Goal: Information Seeking & Learning: Learn about a topic

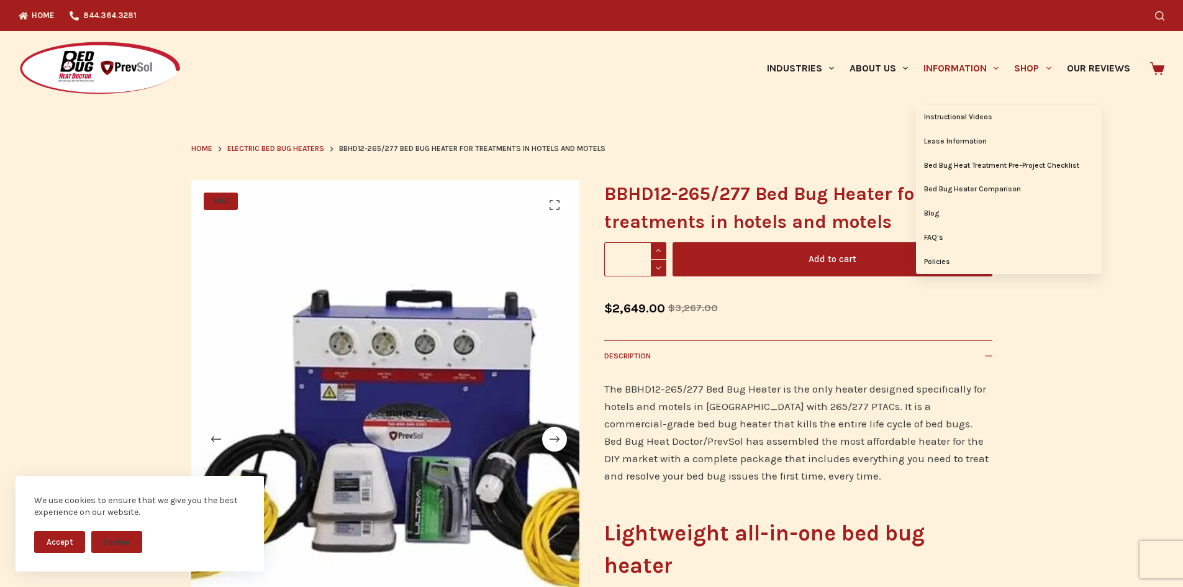
click at [967, 63] on link "Information" at bounding box center [961, 68] width 91 height 75
click at [940, 237] on link "FAQ’s" at bounding box center [1009, 238] width 186 height 24
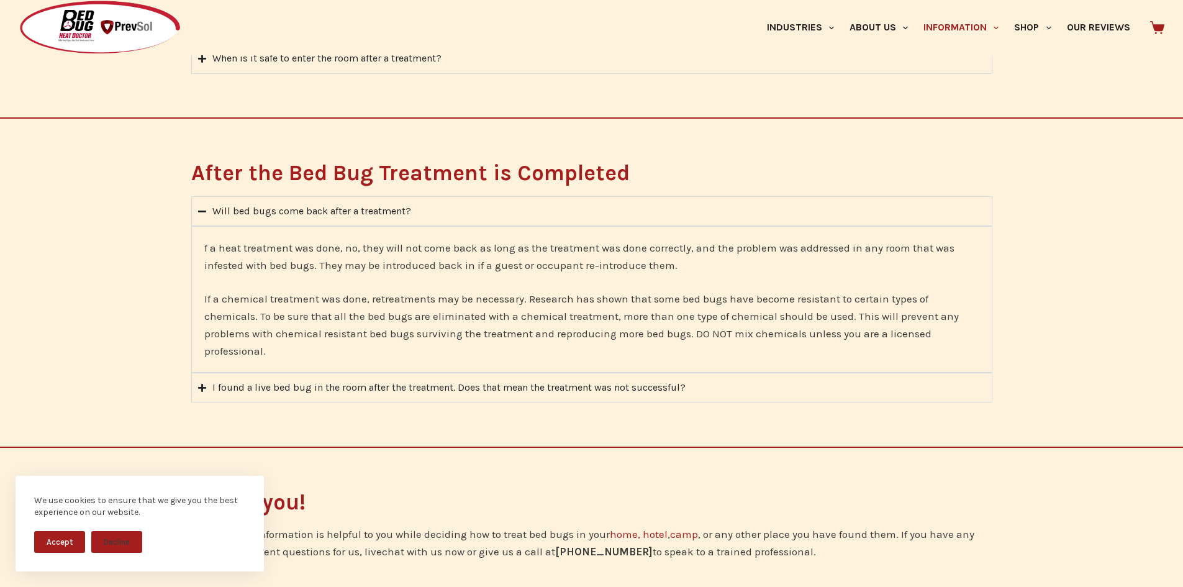
scroll to position [2251, 0]
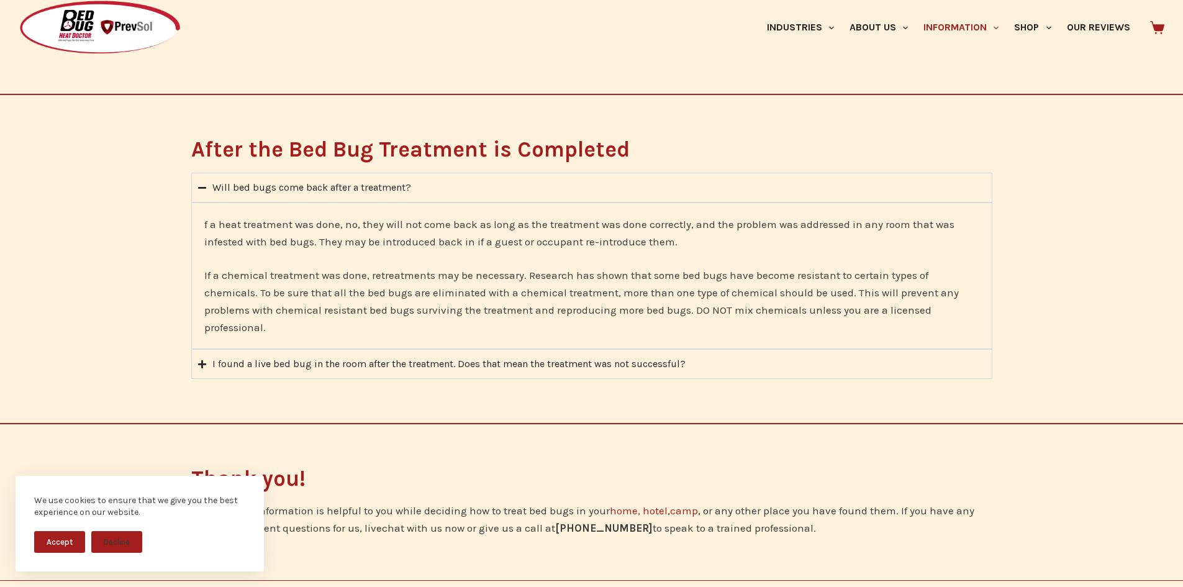
click at [206, 360] on icon "Accordion. Open links with Enter or Space, close with Escape, and navigate with…" at bounding box center [202, 364] width 8 height 8
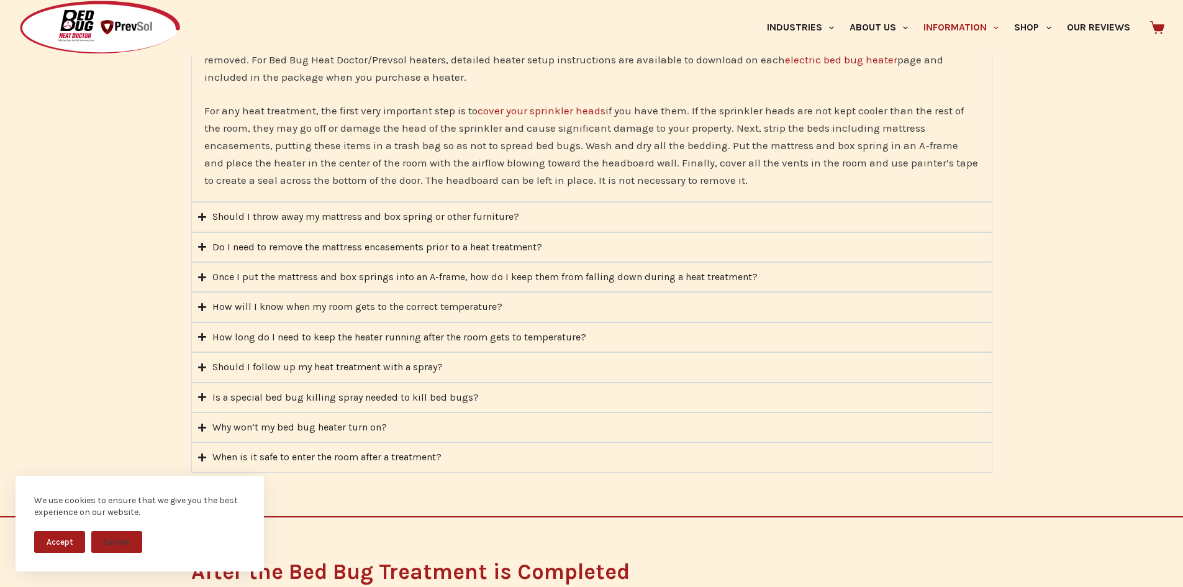
scroll to position [1755, 0]
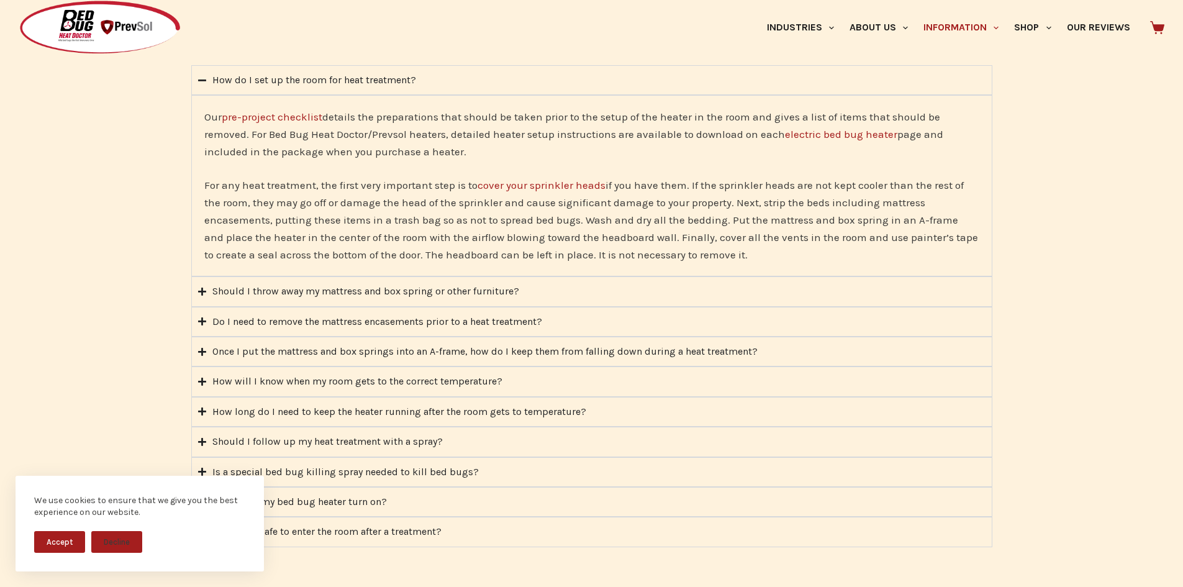
click at [204, 354] on icon "Accordion. Open links with Enter or Space, close with Escape, and navigate with…" at bounding box center [202, 351] width 8 height 9
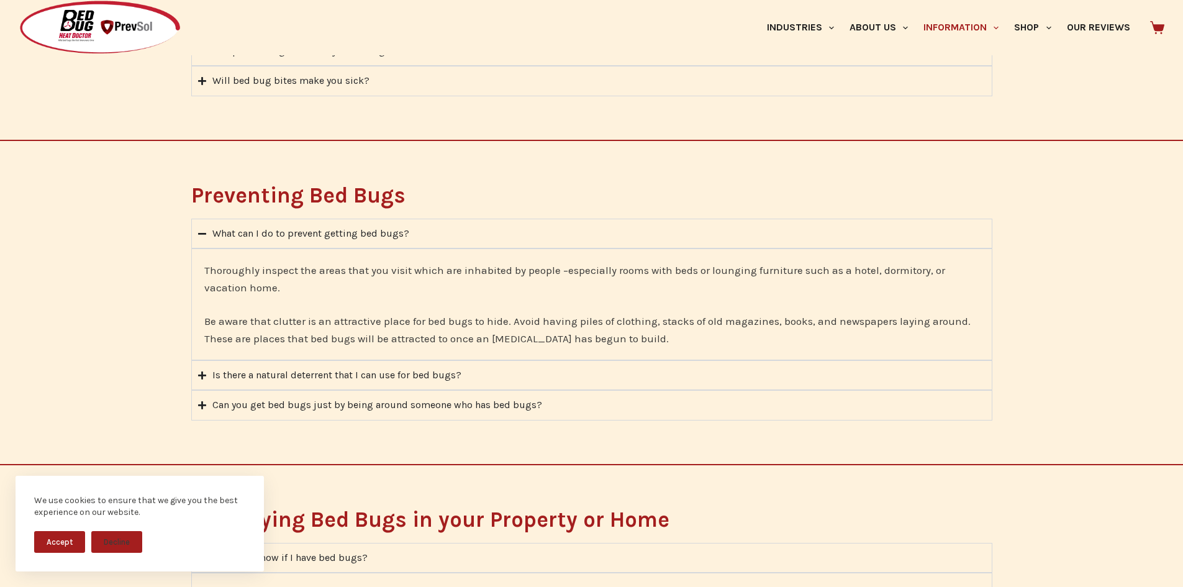
scroll to position [450, 0]
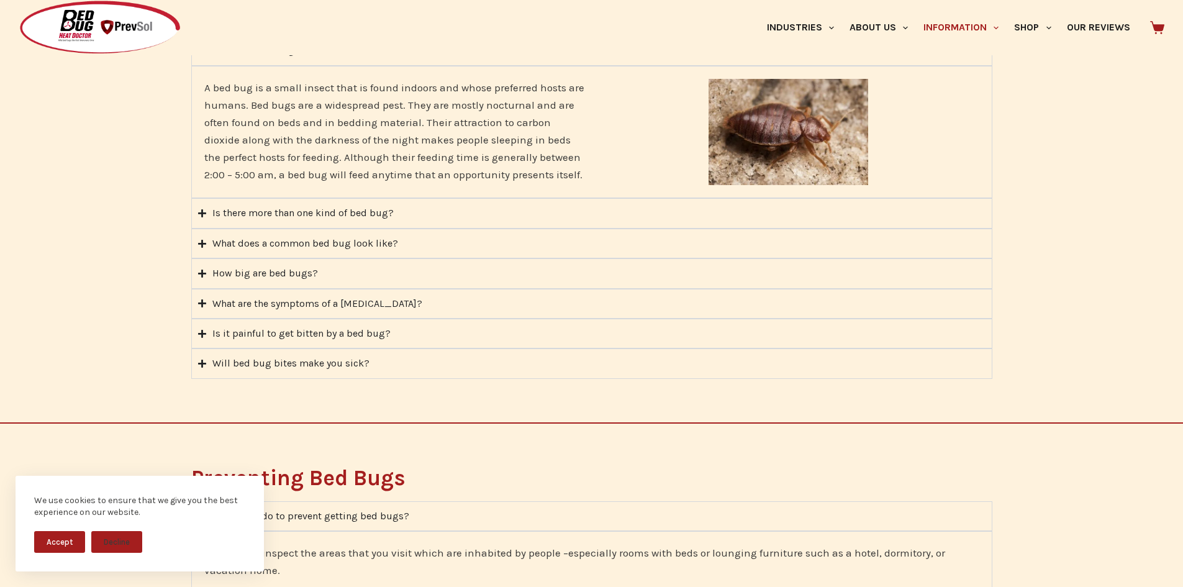
click at [202, 213] on icon "Accordion. Open links with Enter or Space, close with Escape, and navigate with…" at bounding box center [202, 213] width 8 height 8
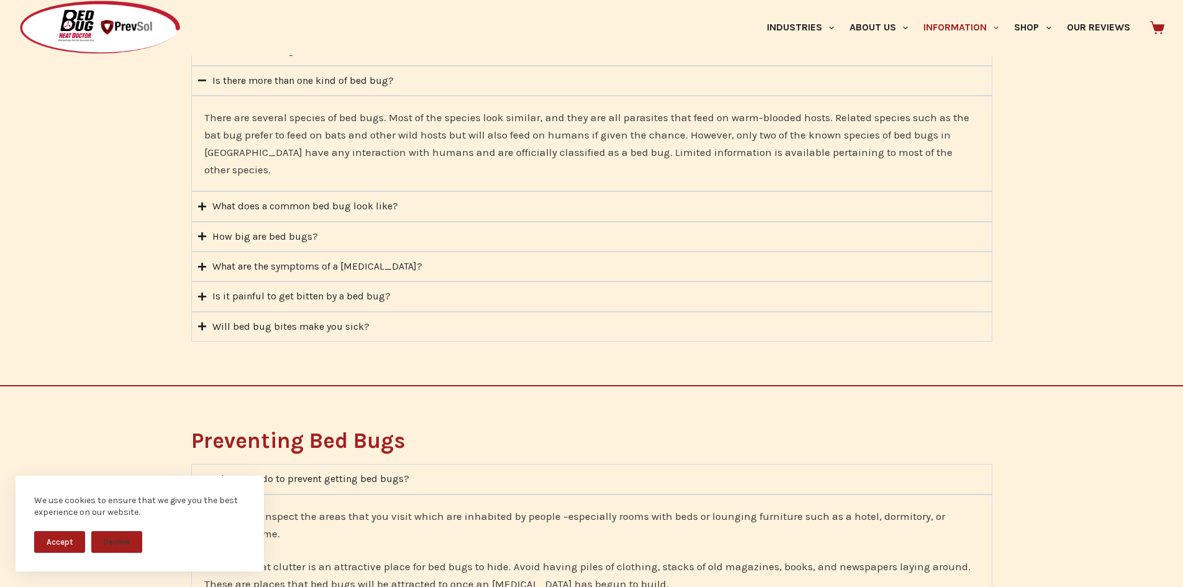
click at [207, 193] on summary "What does a common bed bug look like?" at bounding box center [591, 206] width 801 height 30
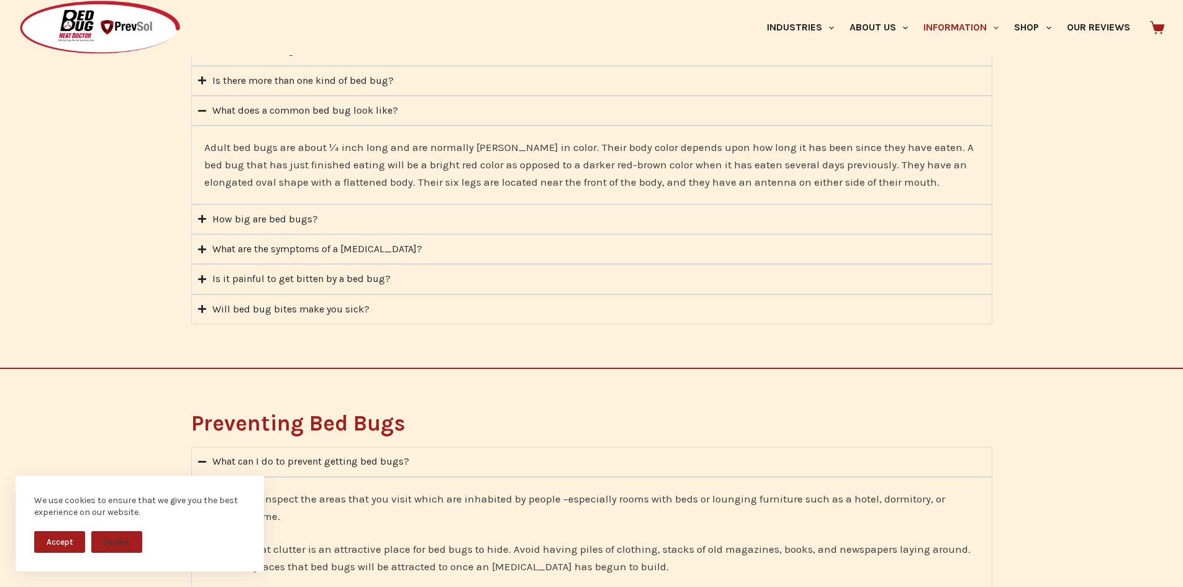
click at [207, 251] on summary "What are the symptoms of a [MEDICAL_DATA]?" at bounding box center [591, 249] width 801 height 30
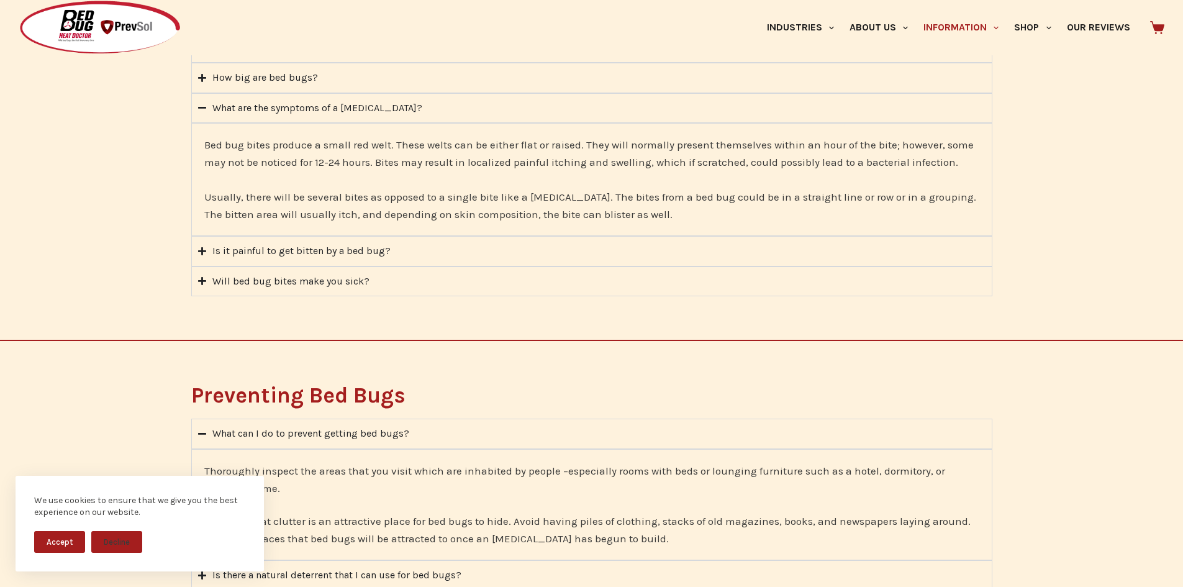
scroll to position [512, 0]
click at [242, 253] on div "Is it painful to get bitten by a bed bug?" at bounding box center [301, 251] width 178 height 16
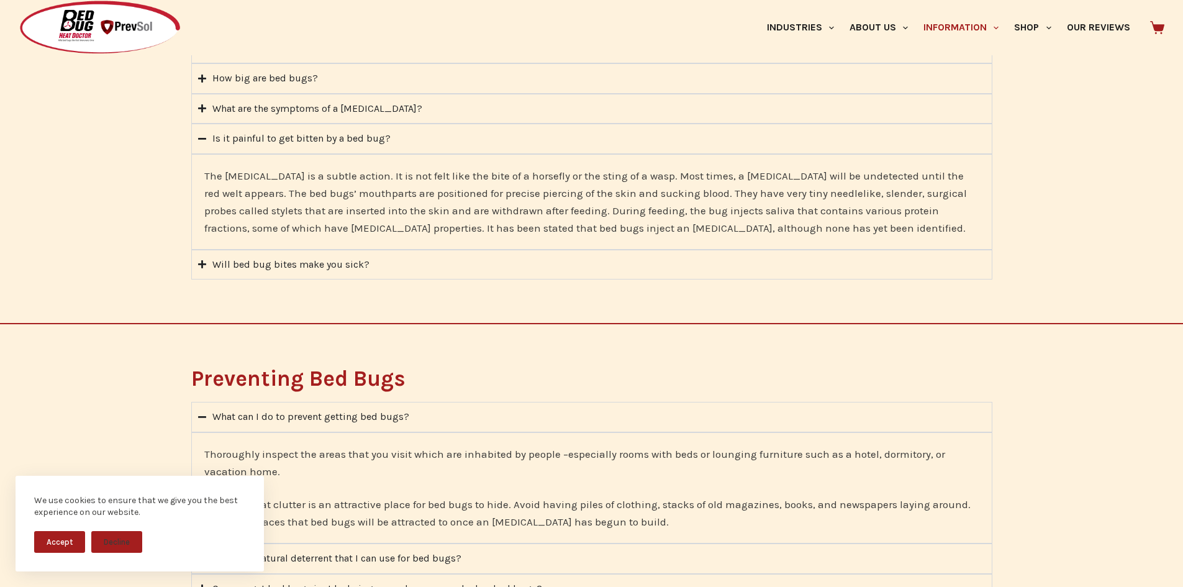
click at [206, 264] on summary "Will bed bug bites make you sick?" at bounding box center [591, 265] width 801 height 30
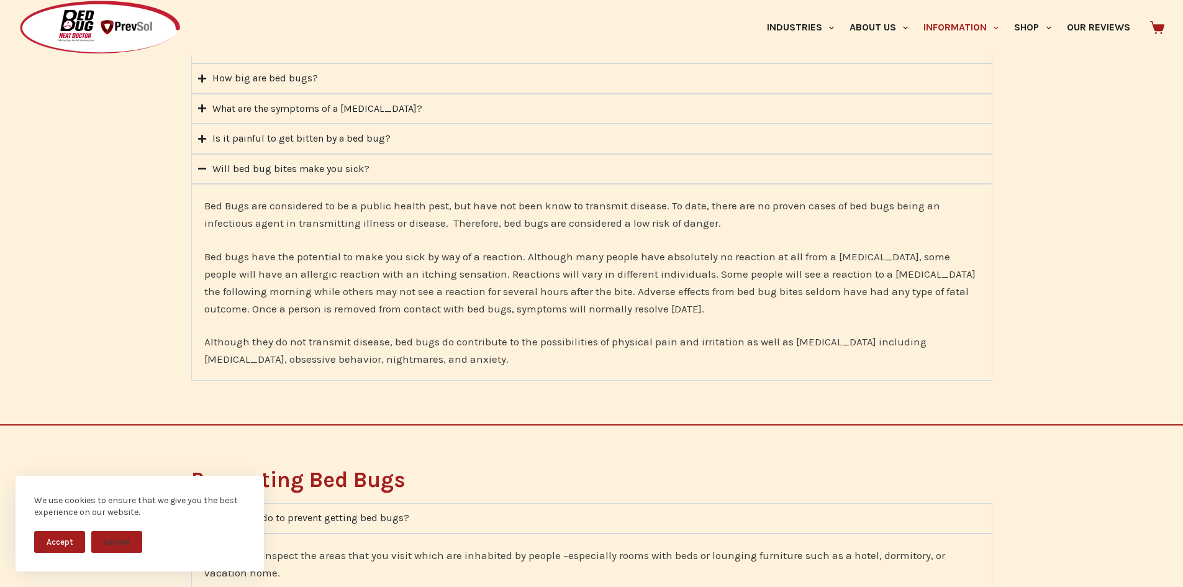
drag, startPoint x: 355, startPoint y: 458, endPoint x: 1103, endPoint y: 445, distance: 748.5
drag, startPoint x: 1039, startPoint y: 297, endPoint x: 1042, endPoint y: 288, distance: 9.6
click at [1042, 288] on div "Identifying a Bed Bug What is a bed bug? A bed bug is a small insect that is fo…" at bounding box center [591, 160] width 1183 height 530
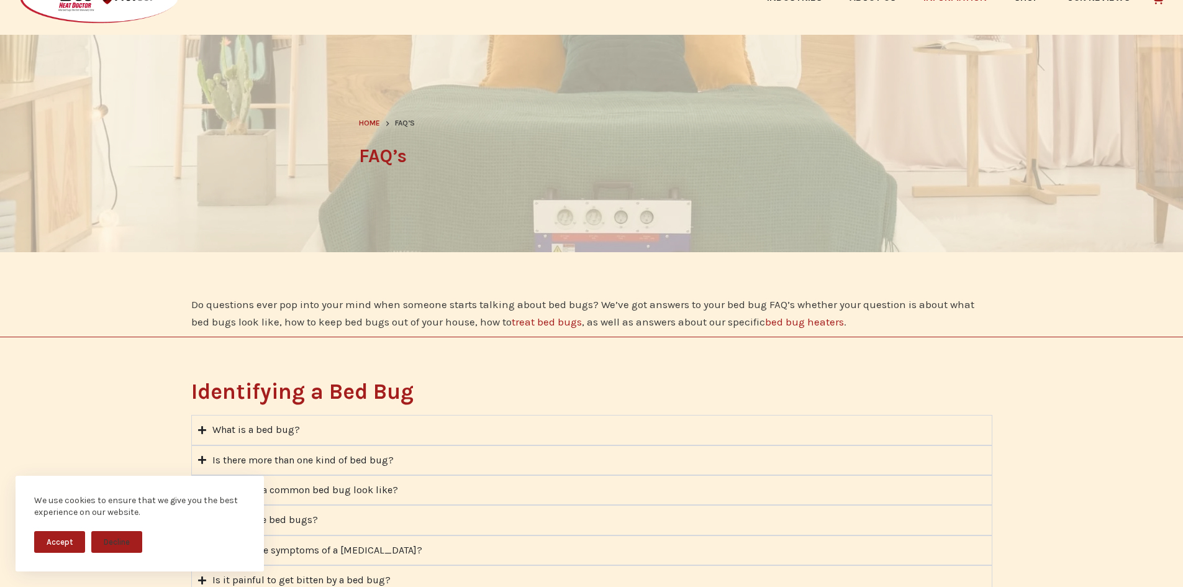
scroll to position [0, 0]
